Goal: Check status: Check status

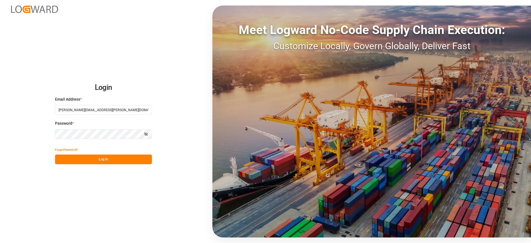
click at [143, 166] on div "Login Email Address * [PERSON_NAME][EMAIL_ADDRESS][PERSON_NAME][DOMAIN_NAME] Pa…" at bounding box center [265, 121] width 531 height 243
click at [143, 162] on button "Log In" at bounding box center [103, 160] width 97 height 10
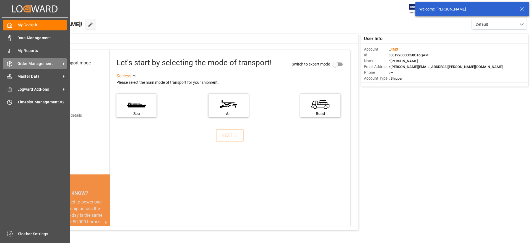
click at [34, 63] on span "Order Management" at bounding box center [39, 64] width 44 height 6
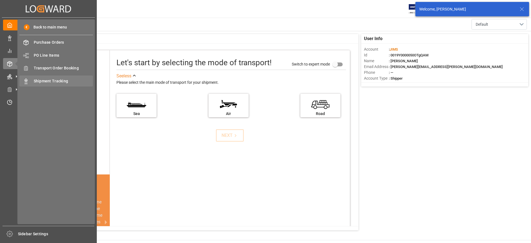
click at [54, 81] on span "Shipment Tracking" at bounding box center [63, 81] width 59 height 6
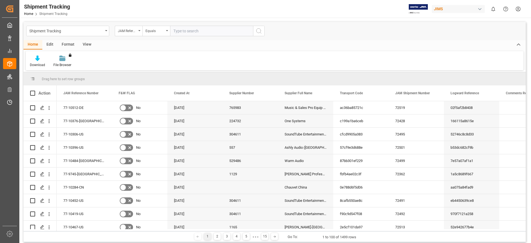
click at [181, 31] on input "text" at bounding box center [211, 31] width 83 height 11
type input "77-10483-BE"
click at [258, 33] on circle "search button" at bounding box center [258, 30] width 4 height 4
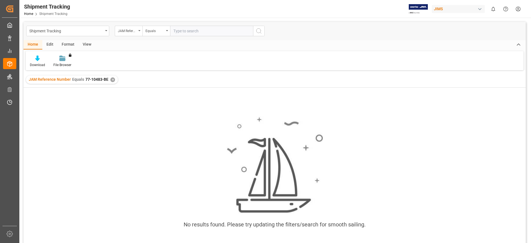
click at [182, 32] on input "text" at bounding box center [211, 31] width 83 height 11
paste input "77-9772-CN"
type input "77-9772-CN"
click at [263, 34] on button "search button" at bounding box center [259, 31] width 12 height 11
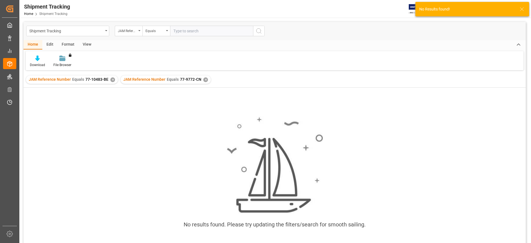
click at [111, 81] on div "✕" at bounding box center [112, 79] width 5 height 5
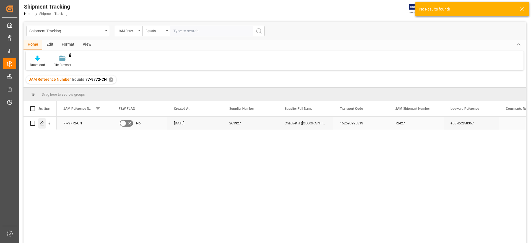
click at [45, 122] on div "Press SPACE to select this row." at bounding box center [42, 123] width 8 height 10
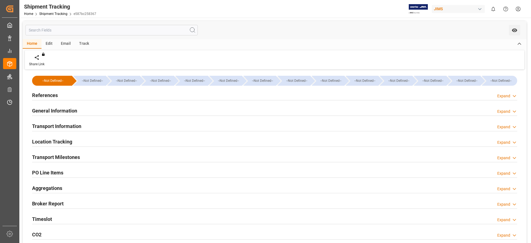
click at [64, 111] on h2 "General Information" at bounding box center [54, 110] width 45 height 7
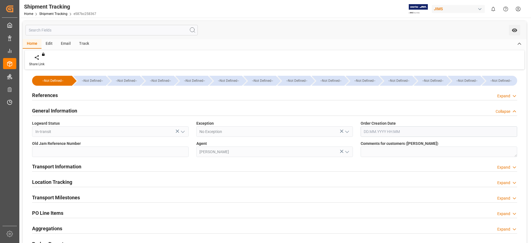
click at [64, 111] on h2 "General Information" at bounding box center [54, 110] width 45 height 7
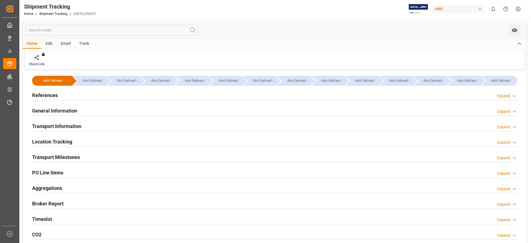
click at [78, 124] on h2 "Transport Information" at bounding box center [56, 125] width 49 height 7
